Goal: Task Accomplishment & Management: Use online tool/utility

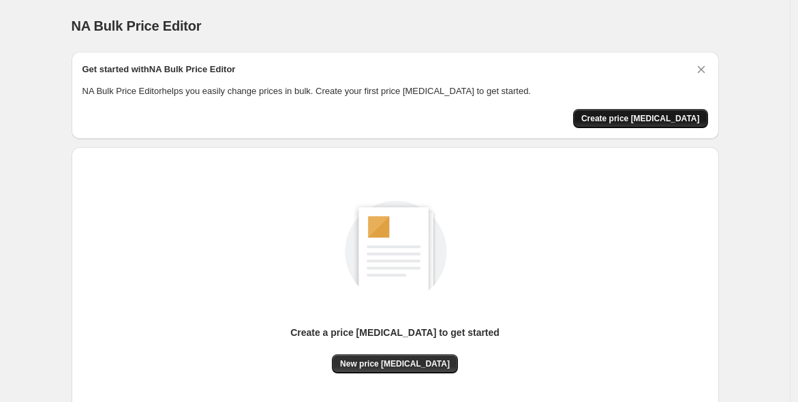
click at [670, 119] on span "Create price [MEDICAL_DATA]" at bounding box center [640, 118] width 119 height 11
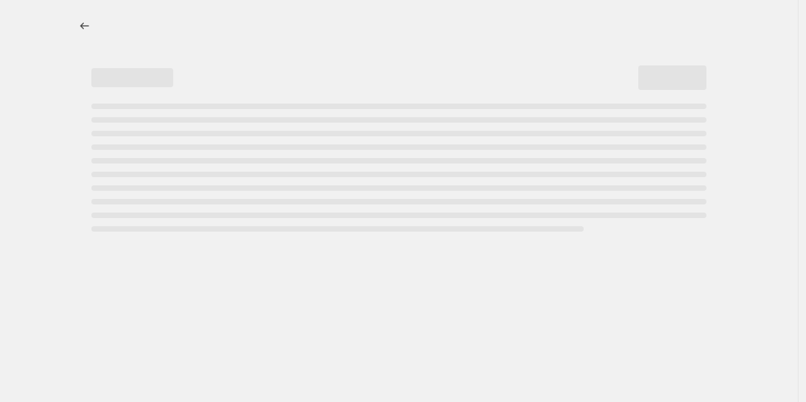
select select "percentage"
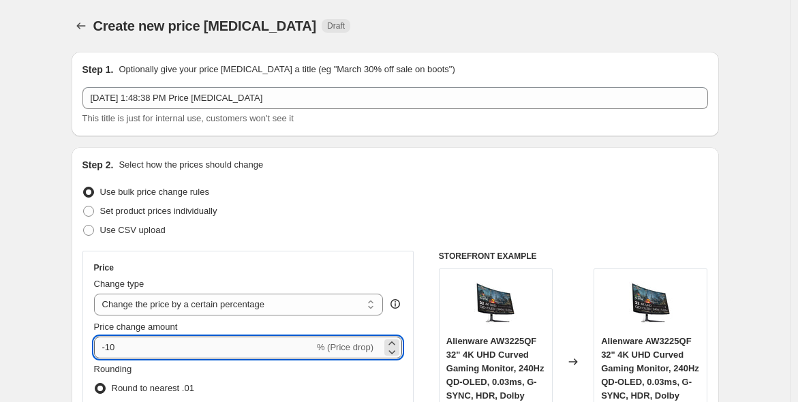
click at [164, 344] on input "-10" at bounding box center [204, 348] width 220 height 22
type input "-1"
type input "-30"
click at [223, 318] on div "Price Change type Change the price to a certain amount Change the price by a ce…" at bounding box center [248, 373] width 309 height 223
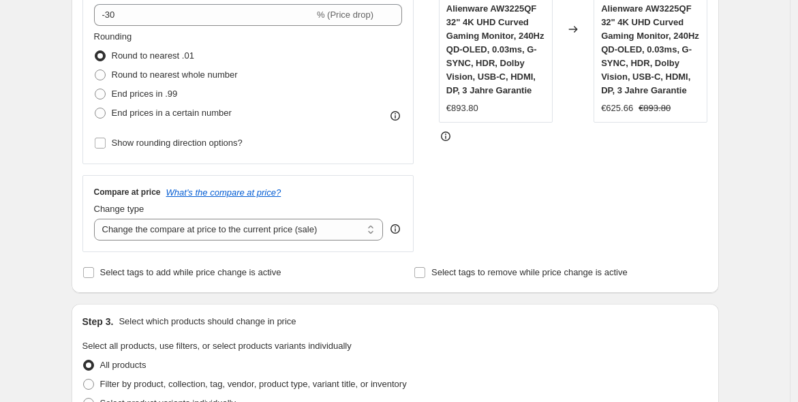
scroll to position [334, 0]
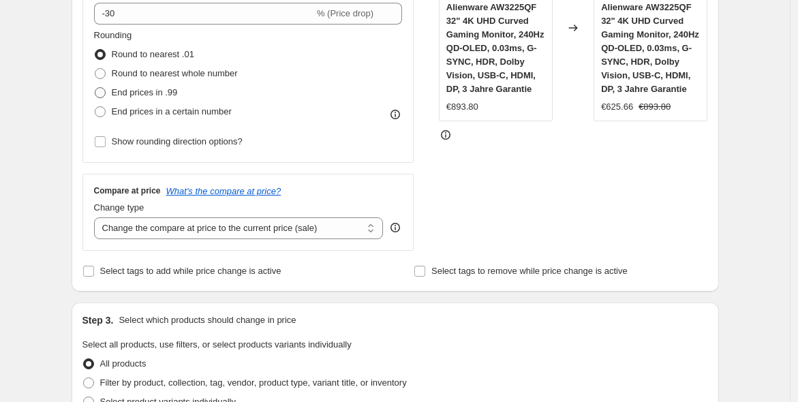
click at [121, 88] on span "End prices in .99" at bounding box center [145, 92] width 66 height 10
click at [95, 88] on input "End prices in .99" at bounding box center [95, 87] width 1 height 1
radio input "true"
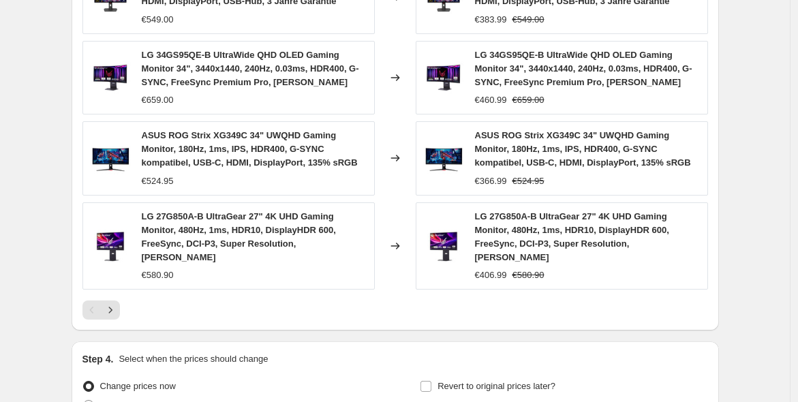
scroll to position [1047, 0]
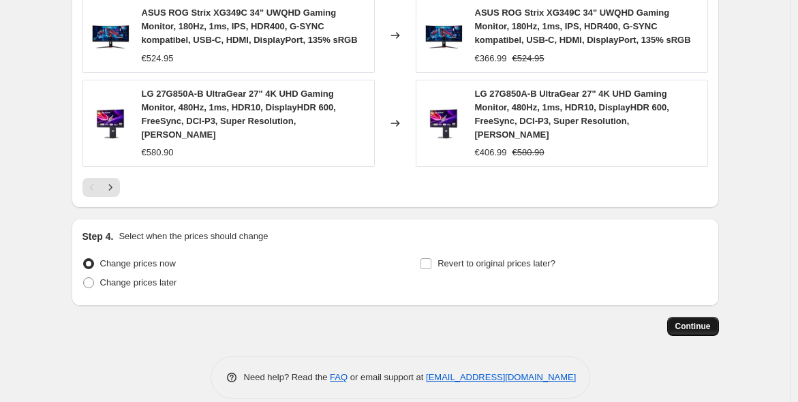
click at [701, 321] on span "Continue" at bounding box center [692, 326] width 35 height 11
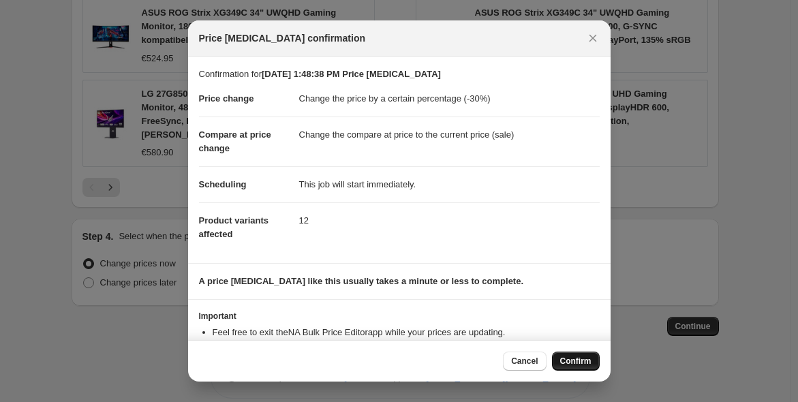
click at [560, 359] on button "Confirm" at bounding box center [576, 361] width 48 height 19
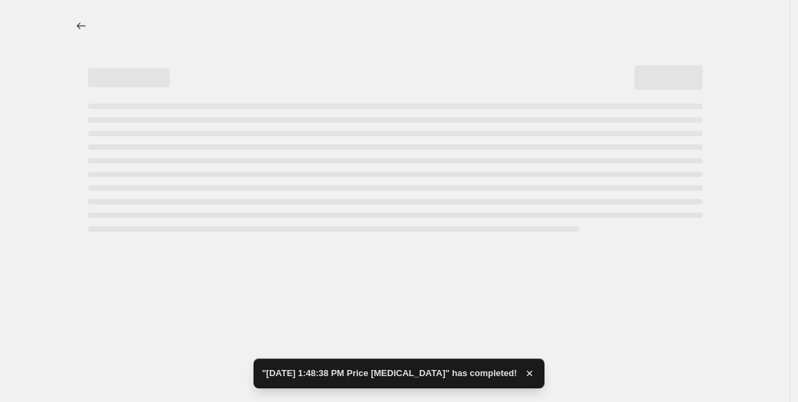
select select "percentage"
